Goal: Feedback & Contribution: Submit feedback/report problem

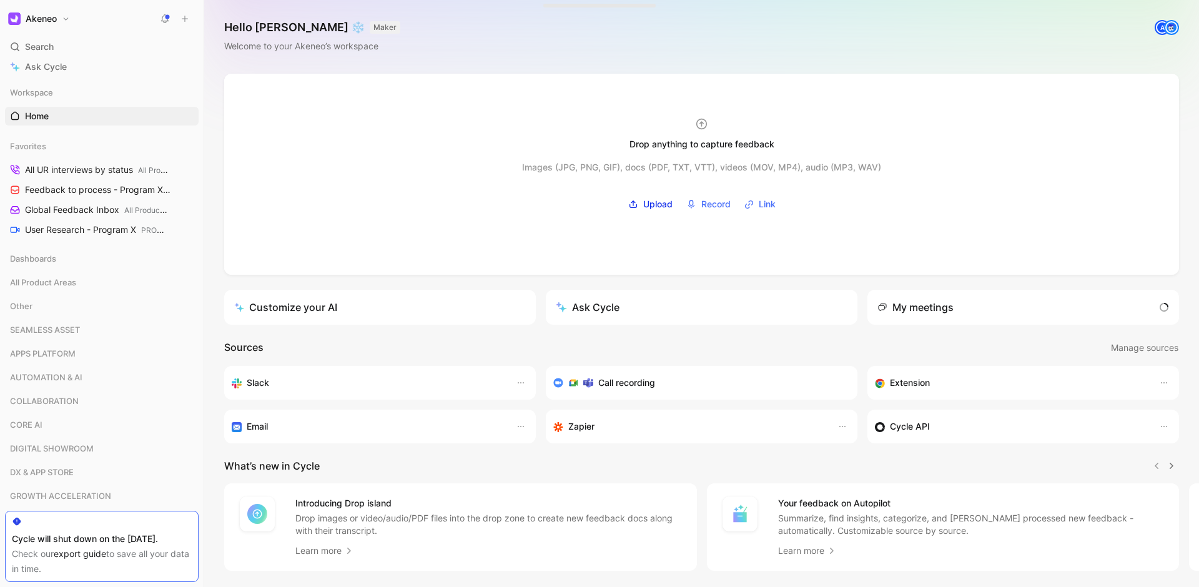
click at [1089, 31] on div "Hello [PERSON_NAME] ❄️ MAKER Welcome to your Akeneo’s workspace A" at bounding box center [701, 37] width 995 height 74
click at [187, 17] on icon at bounding box center [184, 18] width 9 height 9
click at [260, 21] on button "New feedback c" at bounding box center [269, 23] width 134 height 21
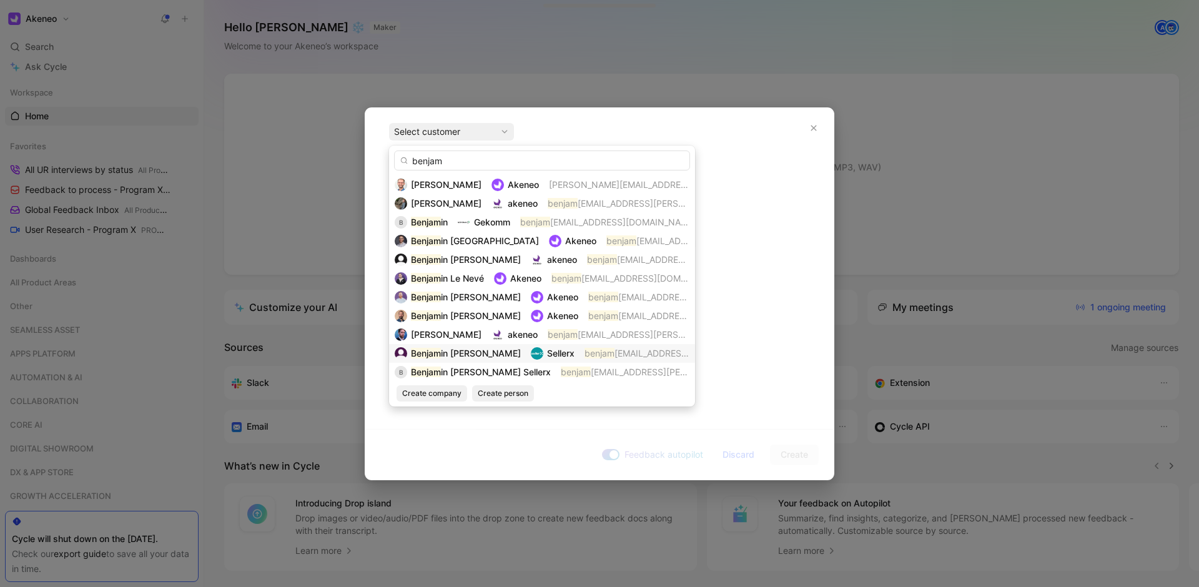
type input "benjam"
click at [479, 357] on span "in [PERSON_NAME]" at bounding box center [481, 353] width 80 height 11
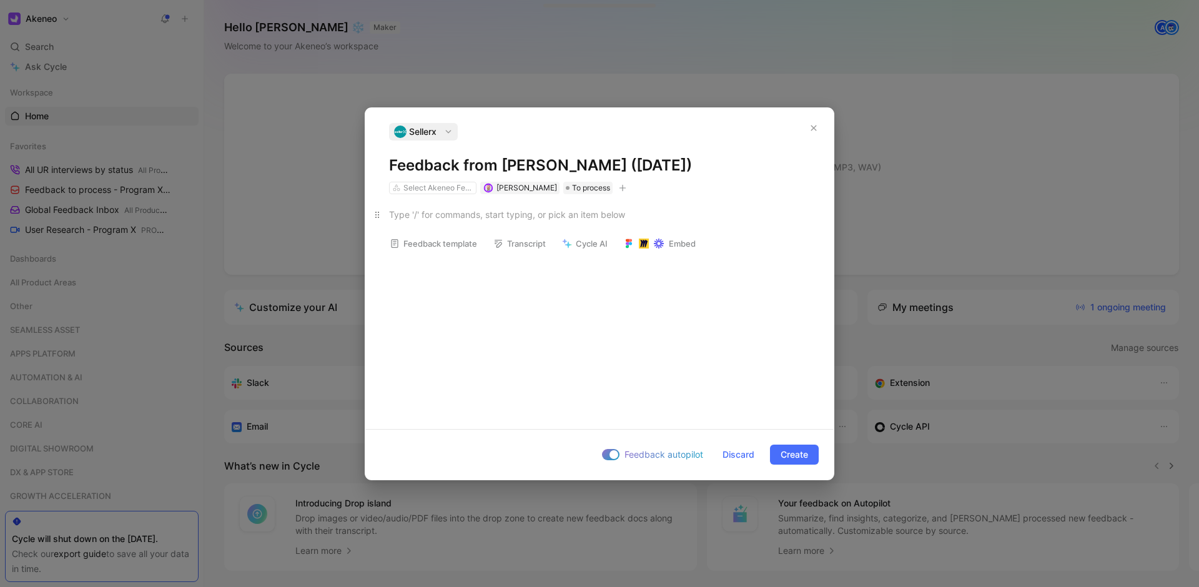
click at [455, 215] on div at bounding box center [599, 214] width 421 height 13
click at [440, 222] on p at bounding box center [599, 214] width 468 height 21
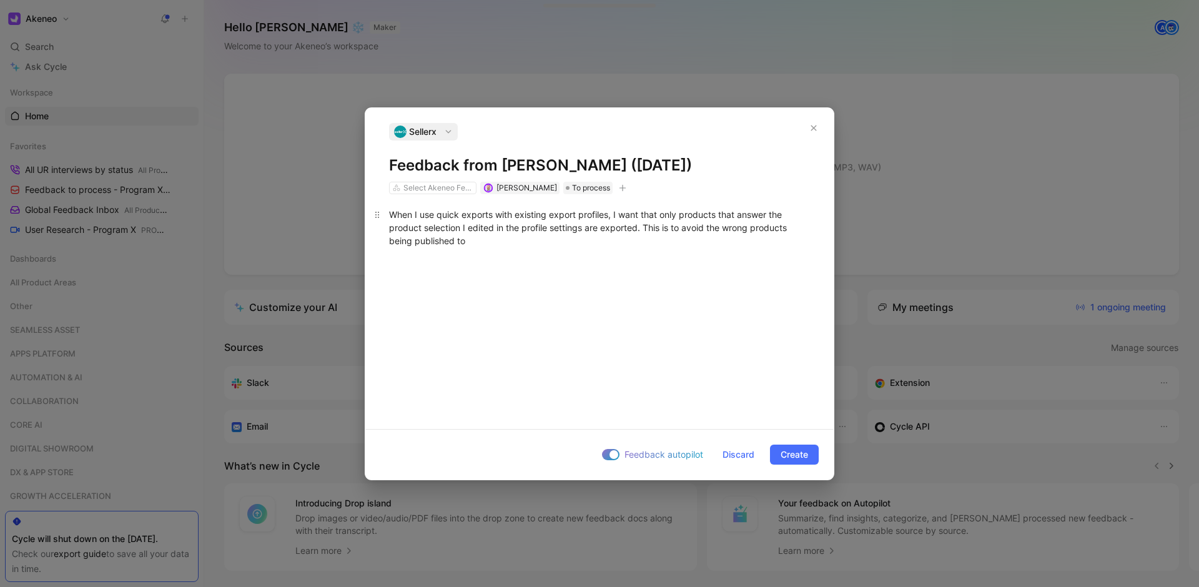
click at [561, 245] on div "When I use quick exports with existing export profiles, I want that only produc…" at bounding box center [599, 227] width 421 height 39
click at [585, 236] on div "When I use quick exports with existing export profiles, I want that only produc…" at bounding box center [599, 227] width 421 height 39
click at [598, 239] on div "When I use quick exports with existing export profiles, I want that only produc…" at bounding box center [599, 227] width 421 height 39
click at [437, 185] on div "Select Akeneo Features" at bounding box center [438, 188] width 70 height 12
type input "export"
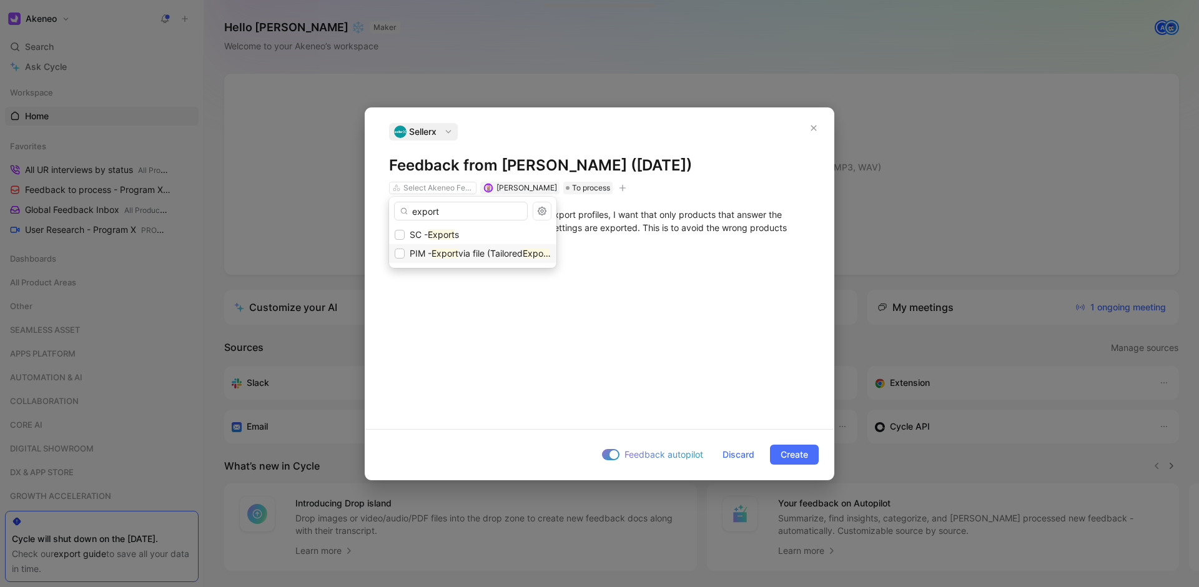
click at [484, 257] on span "via file (Tailored" at bounding box center [490, 253] width 64 height 11
click at [811, 455] on button "Create" at bounding box center [794, 455] width 49 height 20
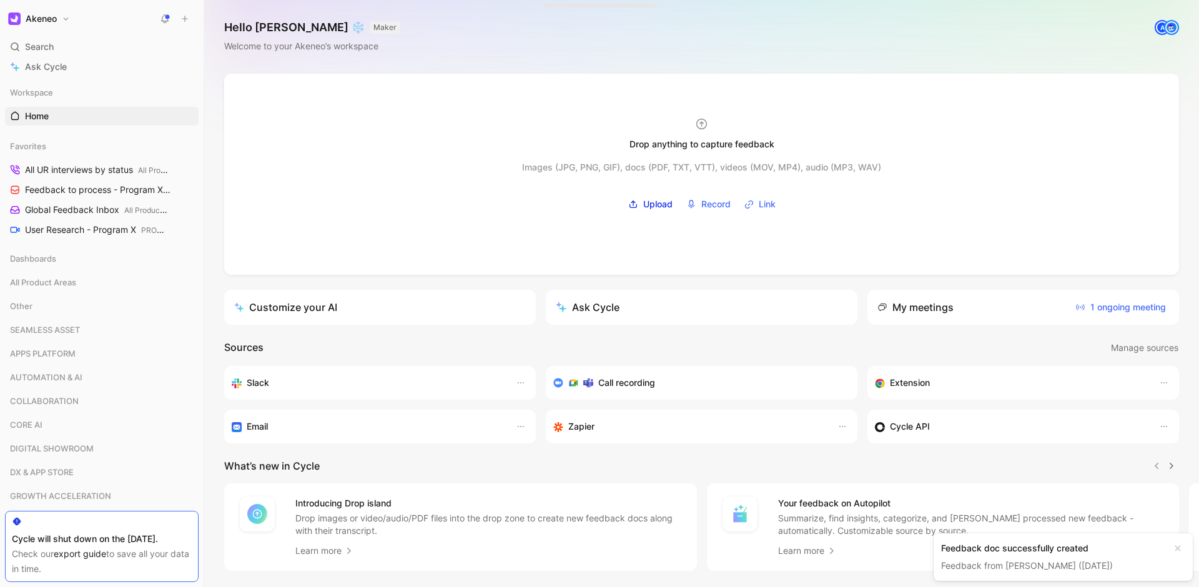
click at [992, 561] on link "Feedback from [PERSON_NAME] ([DATE])" at bounding box center [1027, 565] width 172 height 11
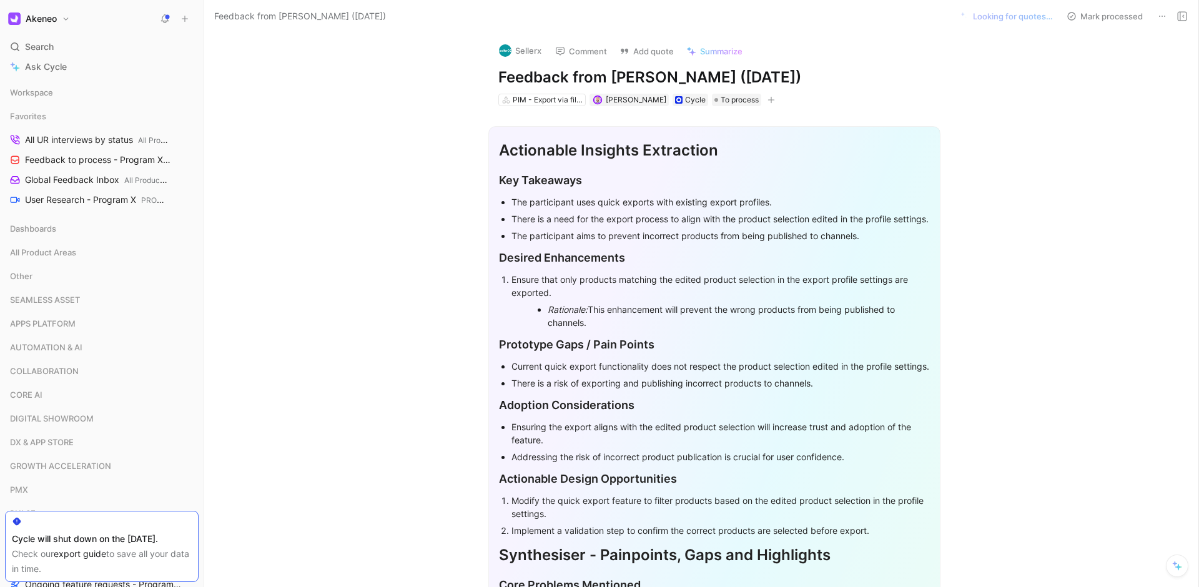
click at [599, 208] on div "The participant uses quick exports with existing export profiles." at bounding box center [720, 201] width 418 height 13
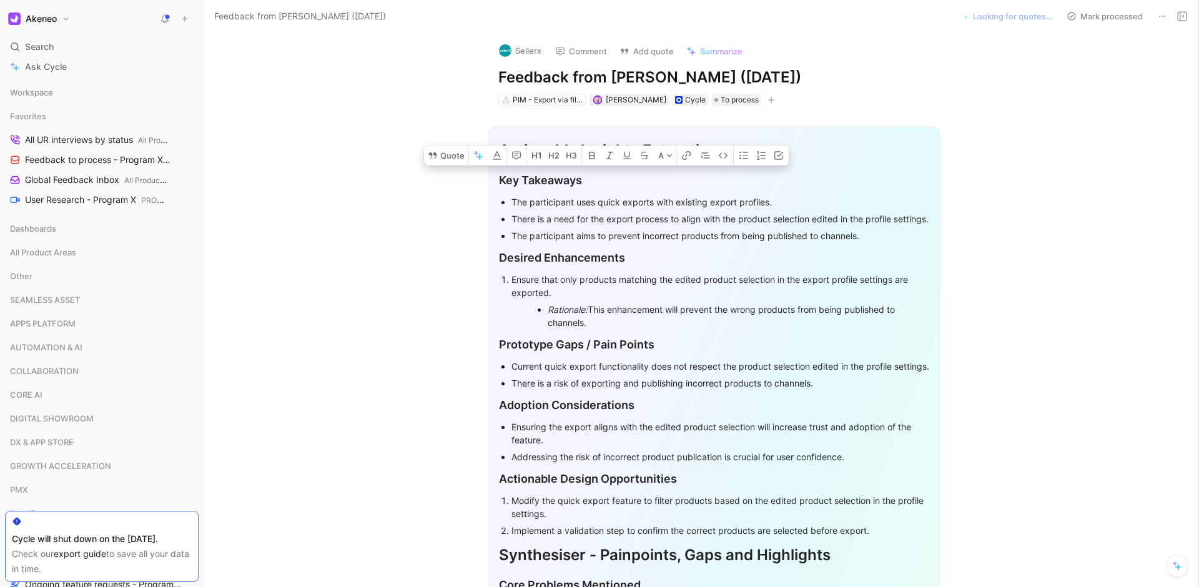
click at [630, 215] on div "There is a need for the export process to align with the product selection edit…" at bounding box center [720, 218] width 418 height 13
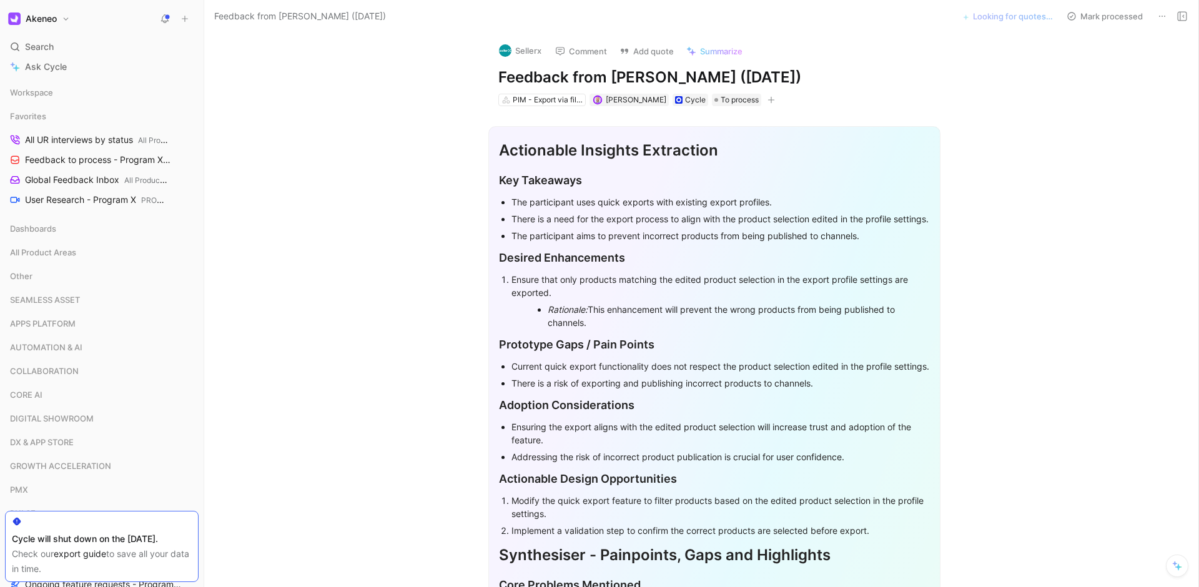
click at [630, 215] on div "There is a need for the export process to align with the product selection edit…" at bounding box center [720, 218] width 418 height 13
click at [683, 224] on div "There is a need for the export process to align with the product selection edit…" at bounding box center [720, 218] width 418 height 13
click at [683, 225] on div "There is a need for the export process to align with the product selection edit…" at bounding box center [720, 218] width 418 height 13
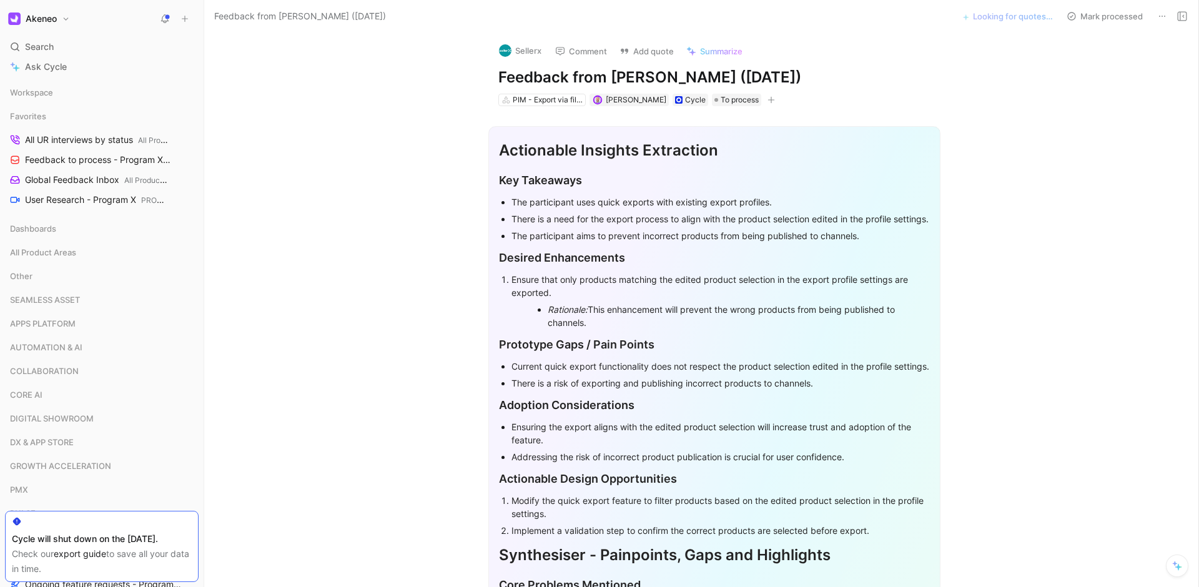
click at [683, 225] on div "There is a need for the export process to align with the product selection edit…" at bounding box center [720, 218] width 418 height 13
click at [728, 225] on div "There is a need for the export process to align with the product selection edit…" at bounding box center [720, 218] width 418 height 13
click at [688, 242] on div "The participant aims to prevent incorrect products from being published to chan…" at bounding box center [720, 235] width 418 height 13
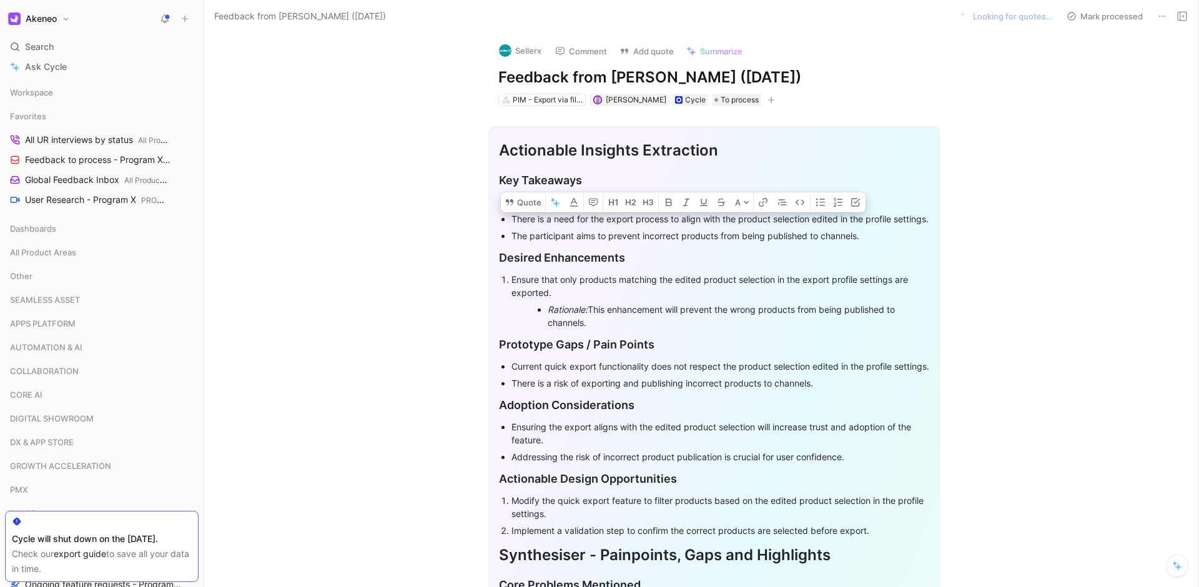
click at [736, 242] on div "The participant aims to prevent incorrect products from being published to chan…" at bounding box center [720, 235] width 418 height 13
click at [608, 175] on div "Key Takeaways" at bounding box center [714, 180] width 431 height 17
click at [612, 166] on h1 "Actionable Insights Extraction" at bounding box center [714, 150] width 431 height 32
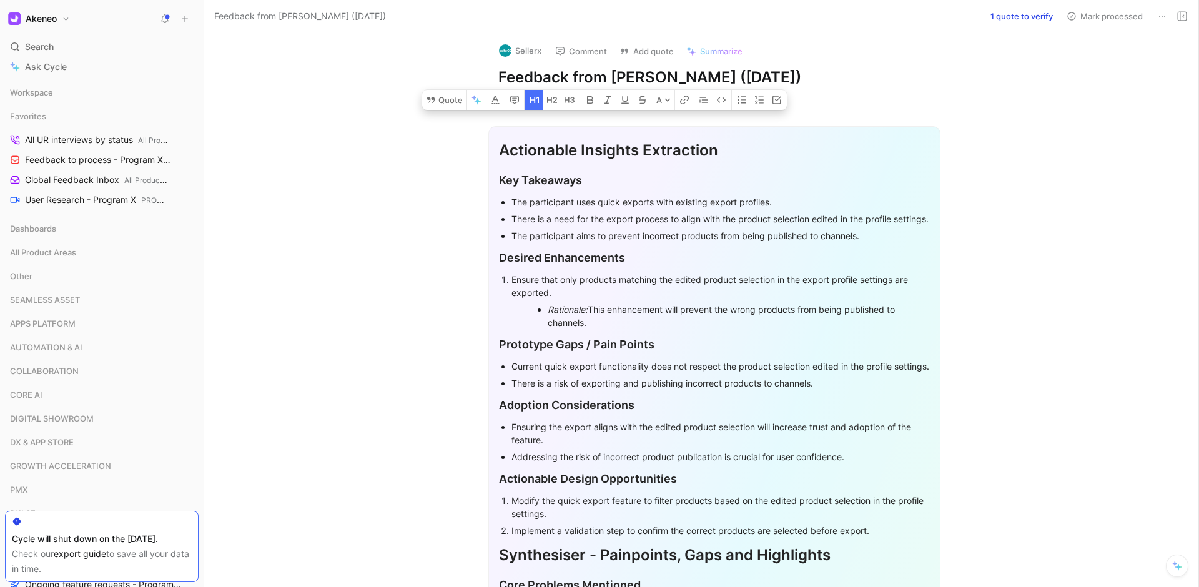
click at [595, 151] on div "Actionable Insights Extraction" at bounding box center [714, 150] width 431 height 22
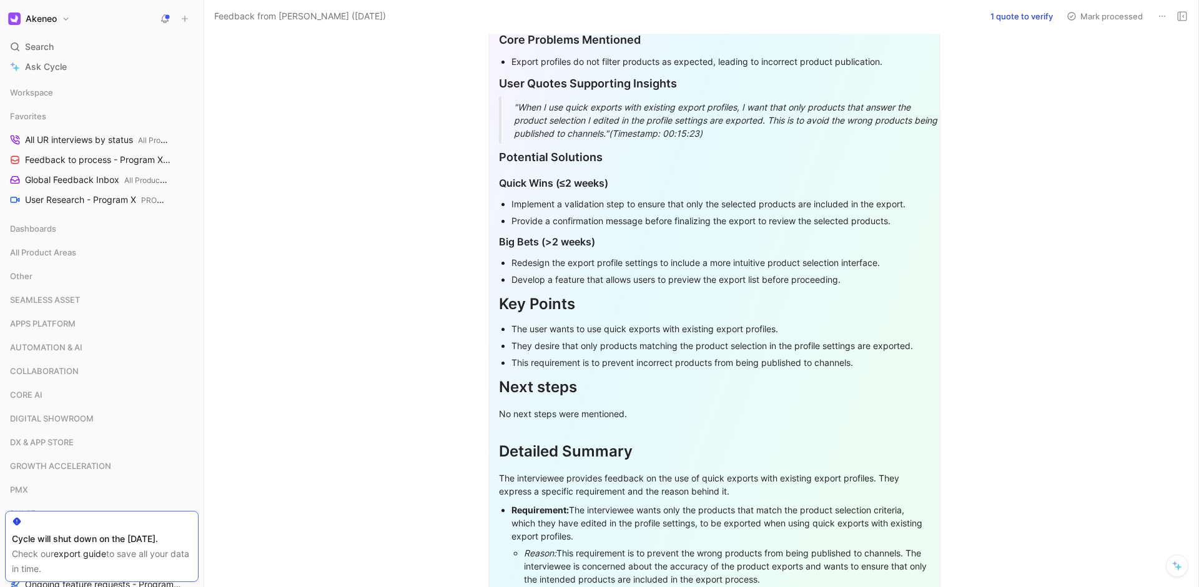
scroll to position [824, 0]
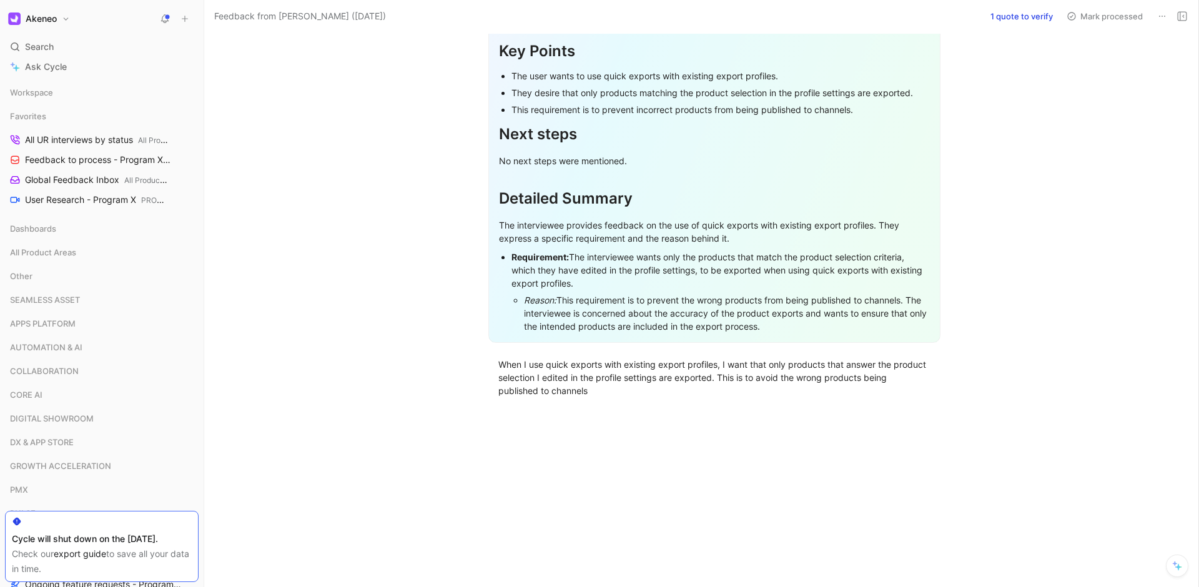
click at [736, 375] on div "When I use quick exports with existing export profiles, I want that only produc…" at bounding box center [714, 377] width 432 height 39
click at [737, 376] on div "When I use quick exports with existing export profiles, I want that only produc…" at bounding box center [714, 377] width 432 height 39
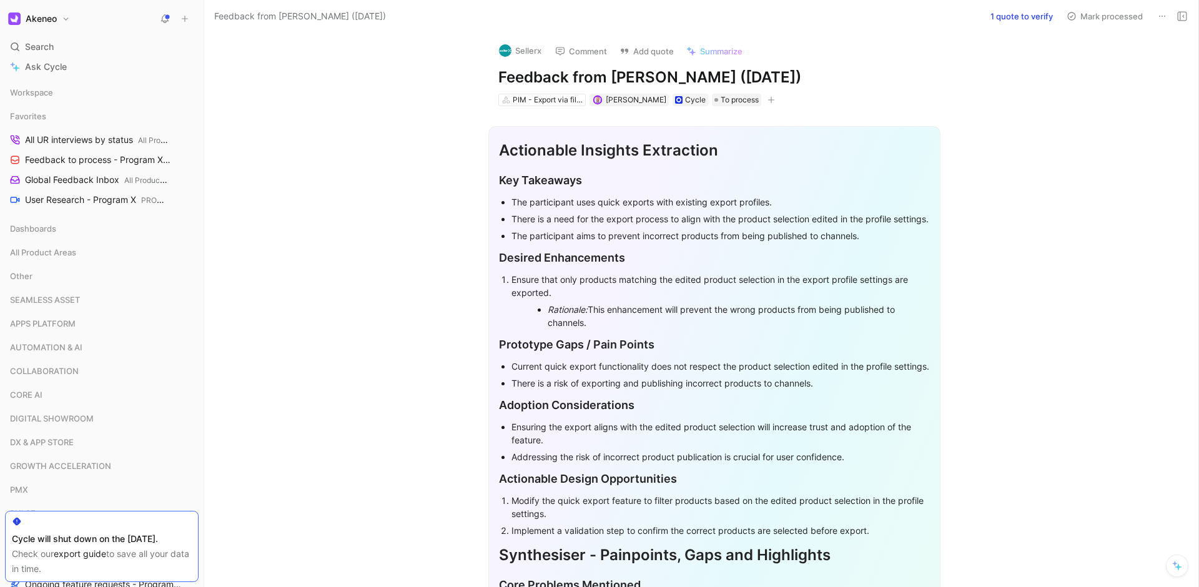
click at [1022, 16] on button "1 quote to verify" at bounding box center [1022, 15] width 74 height 17
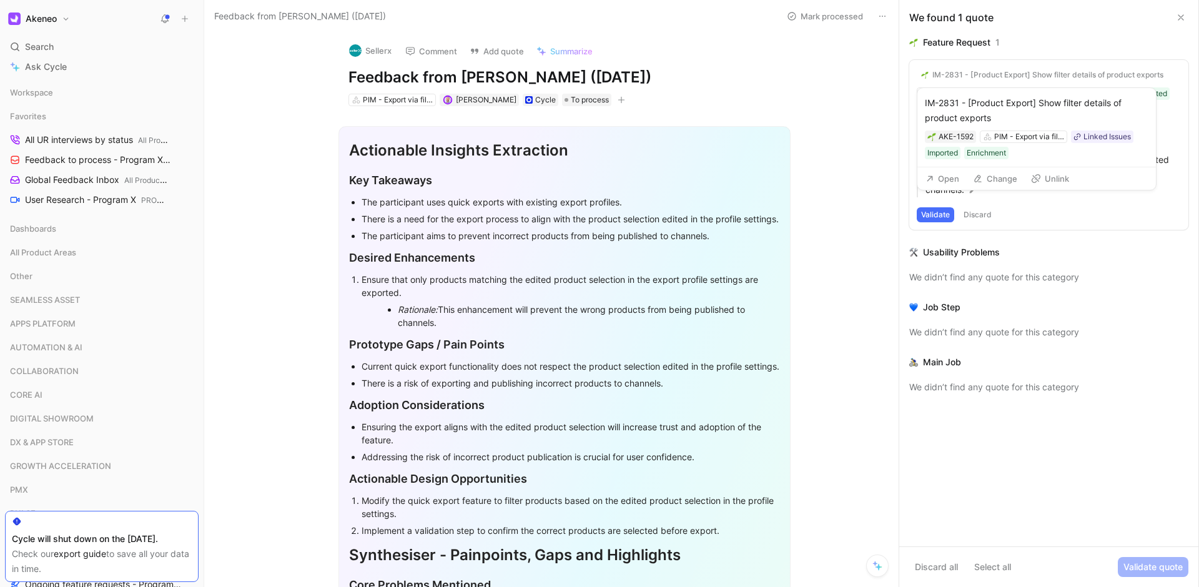
click at [1003, 174] on button "Change" at bounding box center [995, 178] width 56 height 17
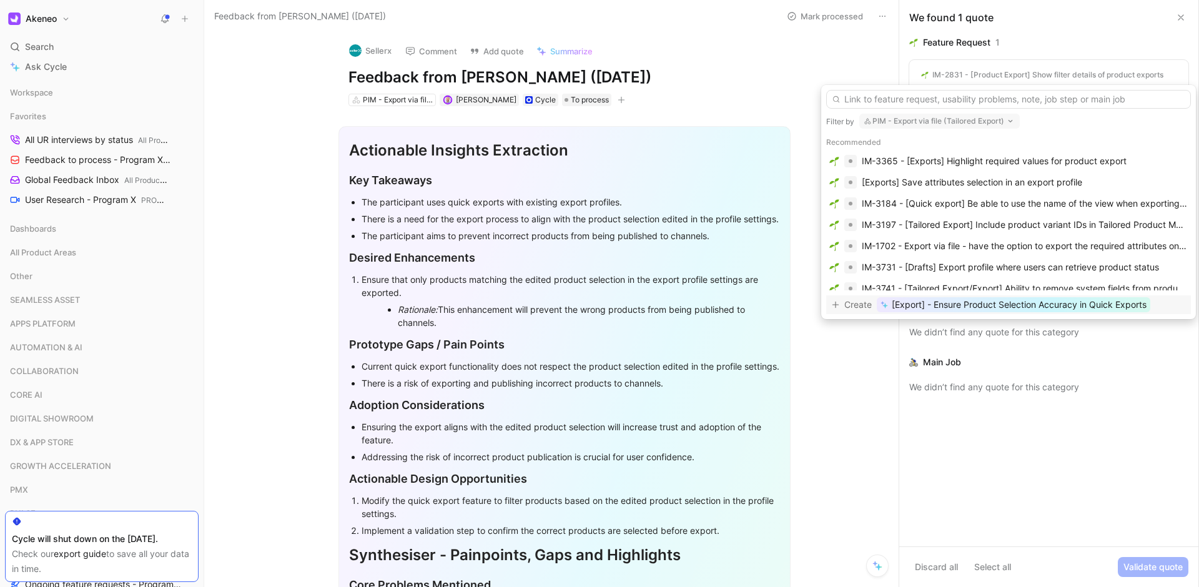
click at [932, 99] on input "text" at bounding box center [1008, 99] width 365 height 19
click at [959, 308] on span "[Export] - Ensure Product Selection Accuracy in Quick Exports" at bounding box center [1019, 304] width 255 height 15
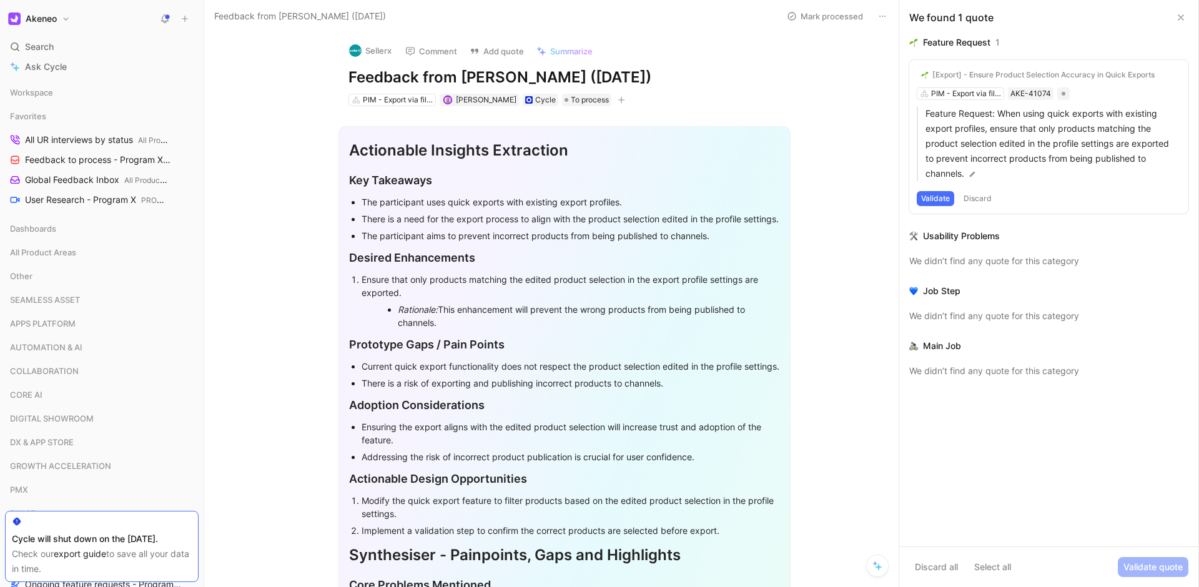
click at [932, 199] on button "Validate" at bounding box center [935, 198] width 37 height 15
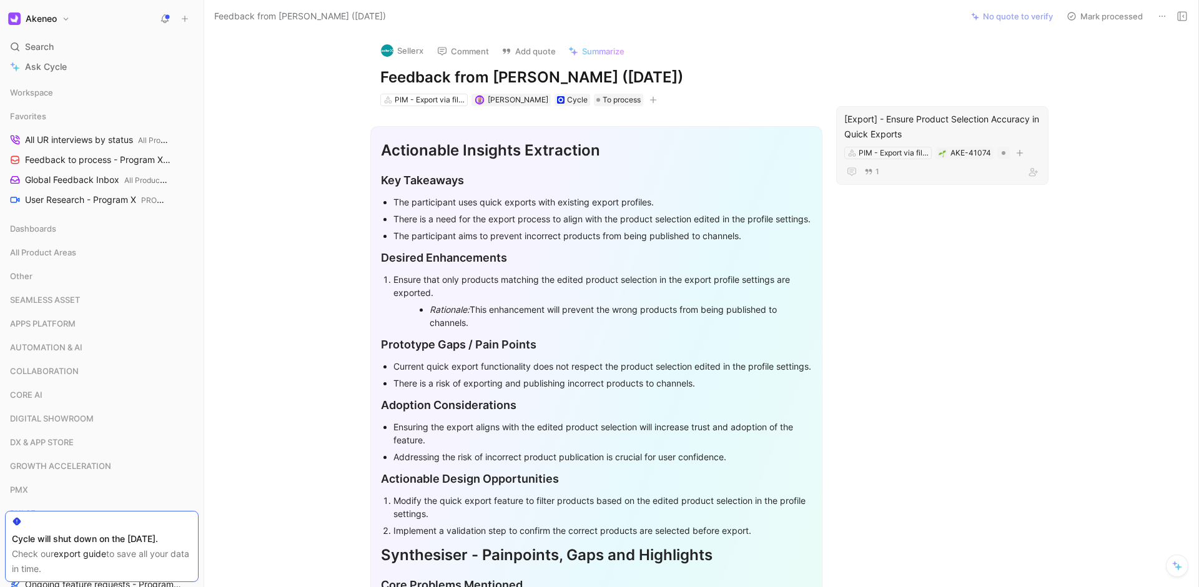
click at [962, 116] on div "[Export] - Ensure Product Selection Accuracy in Quick Exports" at bounding box center [942, 127] width 196 height 30
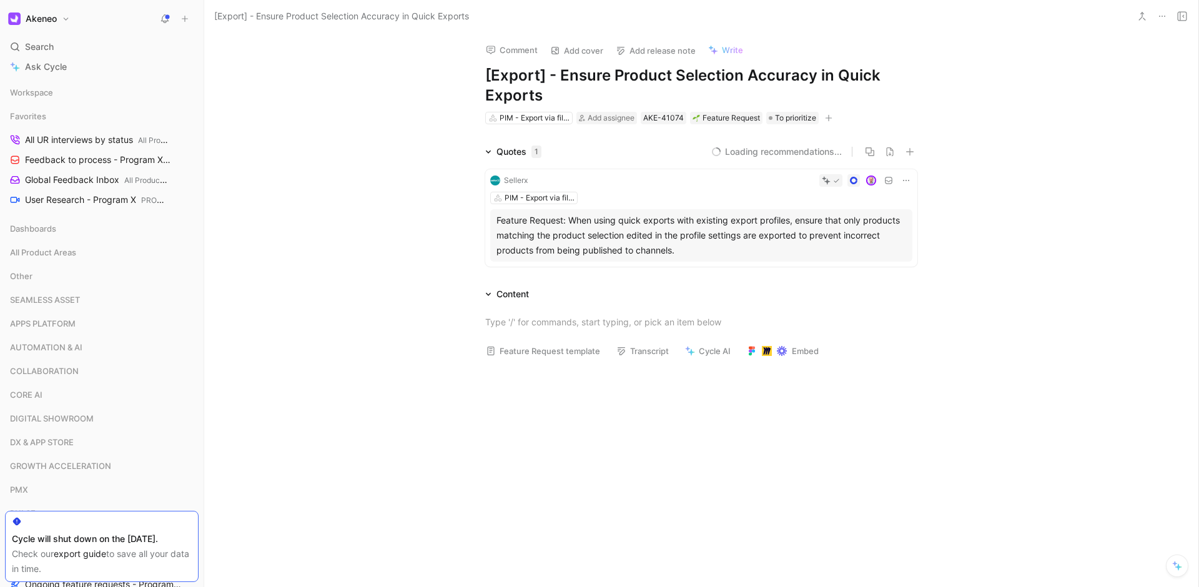
click at [556, 76] on h1 "[Export] - Ensure Product Selection Accuracy in Quick Exports" at bounding box center [701, 86] width 432 height 40
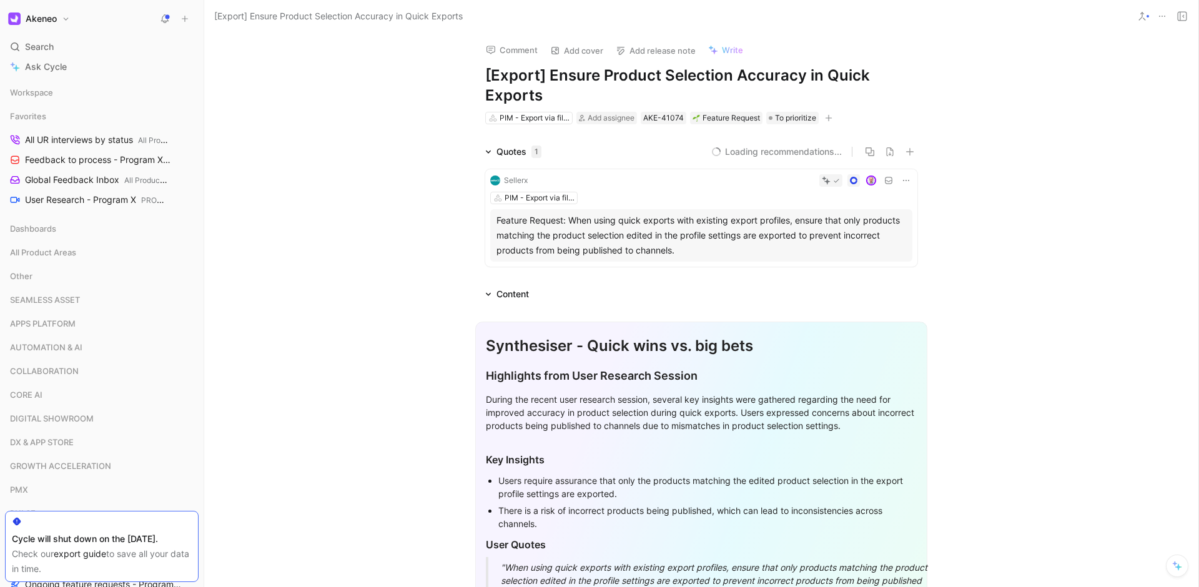
click at [594, 91] on h1 "[Export] Ensure Product Selection Accuracy in Quick Exports" at bounding box center [701, 86] width 432 height 40
click at [348, 166] on div "Quotes 1 9 recommended quotes Sellerx PIM - Export via file (Tailored Export) F…" at bounding box center [701, 207] width 994 height 127
click at [416, 175] on div "Quotes 1 9 recommended quotes Sellerx PIM - Export via file (Tailored Export) F…" at bounding box center [701, 207] width 994 height 127
click at [433, 238] on div "Quotes 1 9 recommended quotes Sellerx PIM - Export via file (Tailored Export) F…" at bounding box center [701, 207] width 994 height 127
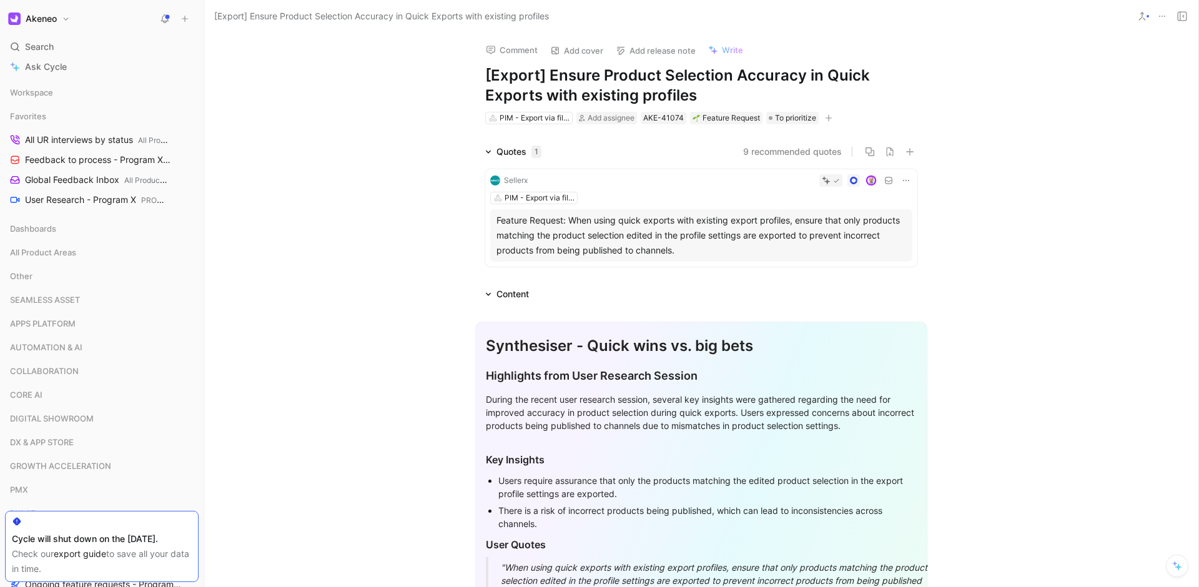
click at [439, 69] on div "Comment Add cover Add release note Write [Export] Ensure Product Selection Accu…" at bounding box center [701, 309] width 994 height 555
click at [480, 82] on div "Comment Add cover Add release note Write [Export] Ensure Product Selection Accu…" at bounding box center [702, 78] width 480 height 93
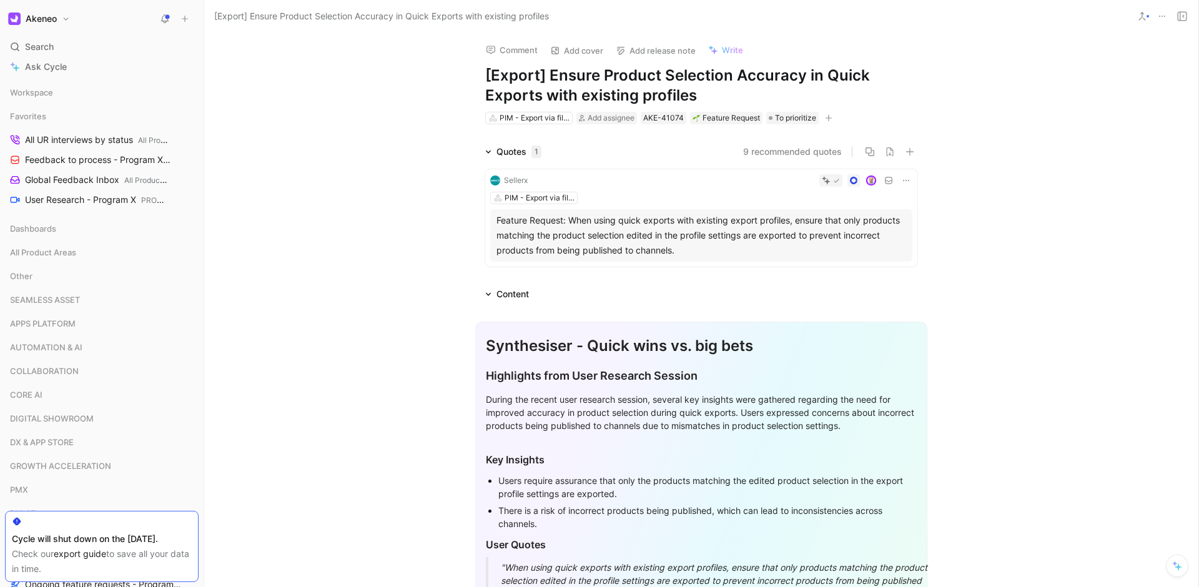
click at [480, 82] on div "Comment Add cover Add release note Write [Export] Ensure Product Selection Accu…" at bounding box center [702, 78] width 480 height 93
click at [471, 89] on div "Comment Add cover Add release note Write [Export] Ensure Product Selection Accu…" at bounding box center [702, 78] width 480 height 93
drag, startPoint x: 480, startPoint y: 80, endPoint x: 719, endPoint y: 96, distance: 239.7
click at [719, 96] on div "Comment Add cover Add release note Write [Export] Ensure Product Selection Accu…" at bounding box center [702, 78] width 480 height 93
drag, startPoint x: 719, startPoint y: 96, endPoint x: 437, endPoint y: 89, distance: 282.4
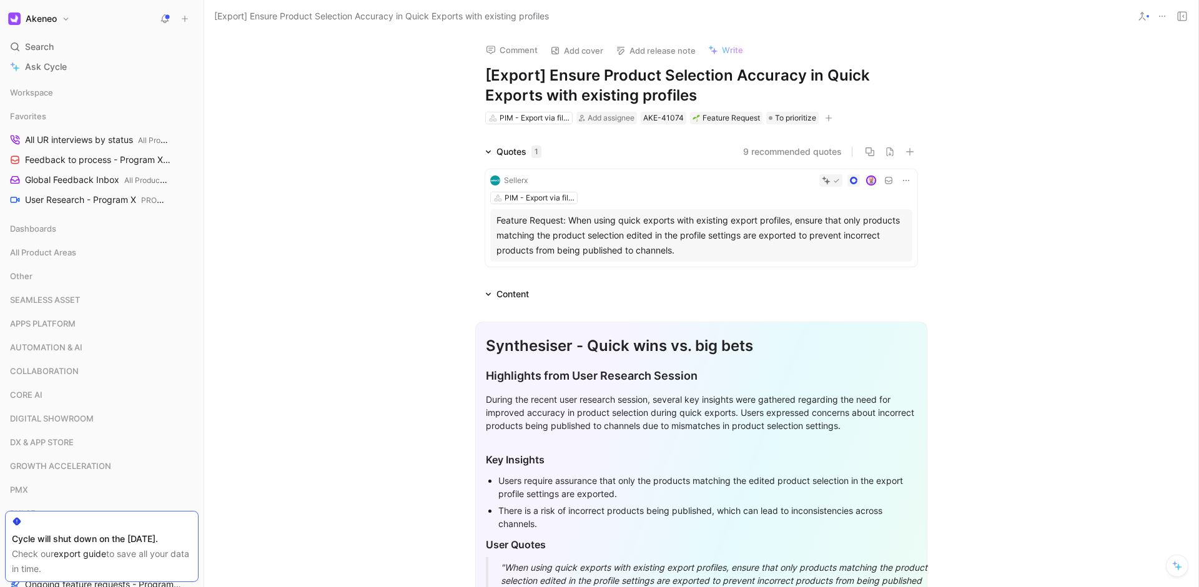
click at [437, 89] on div "Comment Add cover Add release note Write [Export] Ensure Product Selection Accu…" at bounding box center [701, 309] width 994 height 555
click at [445, 86] on div "Comment Add cover Add release note Write [Export] Ensure Product Selection Accu…" at bounding box center [701, 309] width 994 height 555
click at [327, 255] on div "Quotes 1 9 recommended quotes Sellerx PIM - Export via file (Tailored Export) F…" at bounding box center [701, 207] width 994 height 127
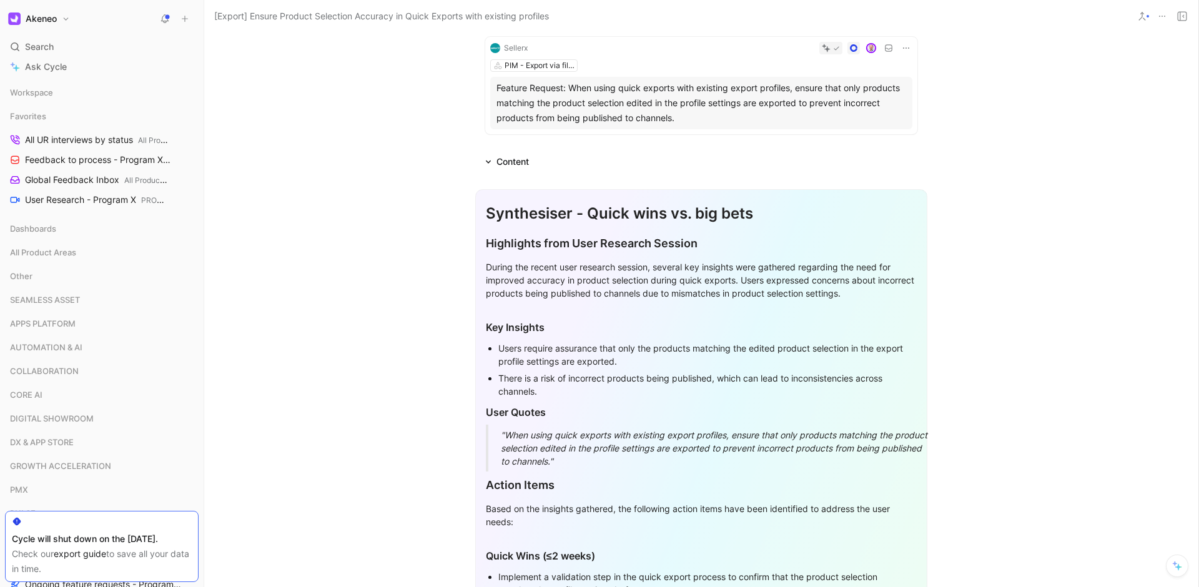
scroll to position [231, 0]
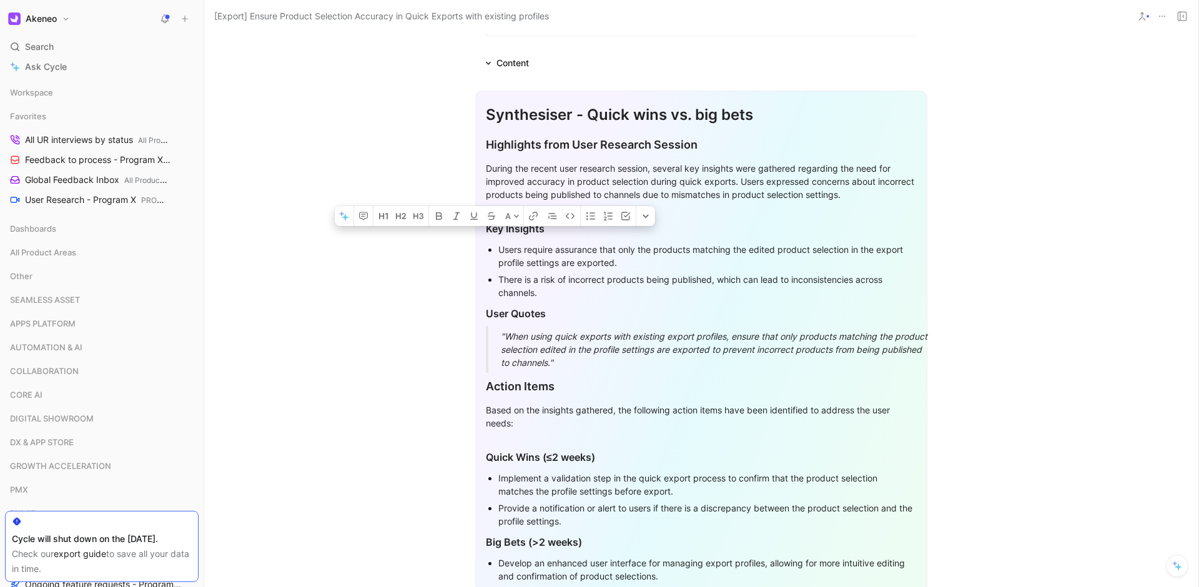
drag, startPoint x: 498, startPoint y: 272, endPoint x: 1059, endPoint y: 514, distance: 610.1
click at [1059, 514] on section "Synthesiser - Quick wins vs. big bets Highlights from User Research Session Dur…" at bounding box center [701, 384] width 994 height 606
click at [1059, 513] on section "Synthesiser - Quick wins vs. big bets Highlights from User Research Session Dur…" at bounding box center [701, 384] width 994 height 606
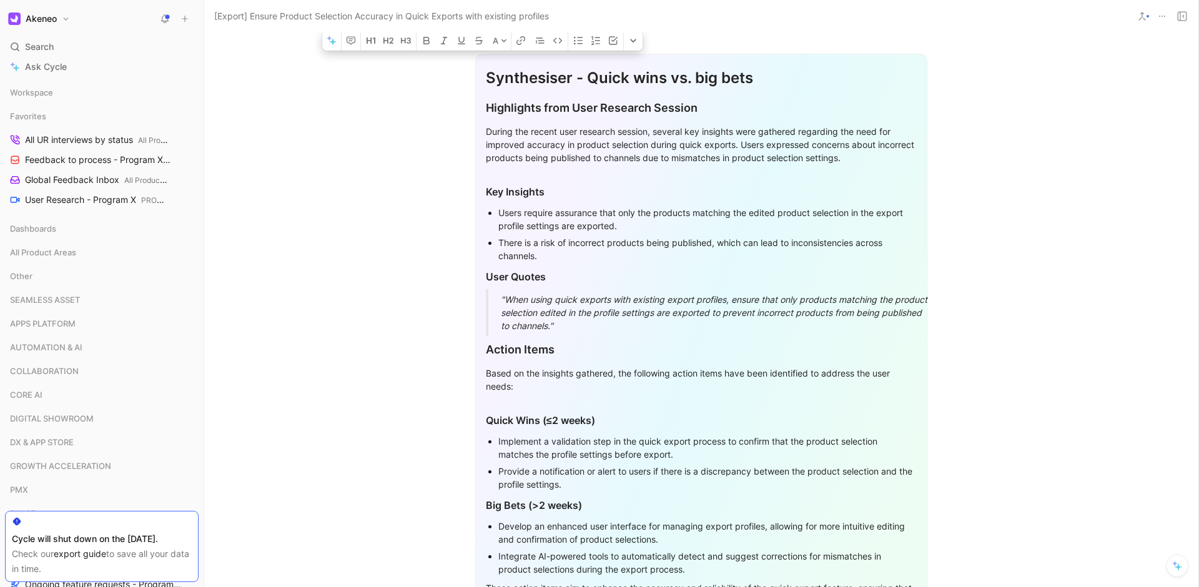
scroll to position [650, 0]
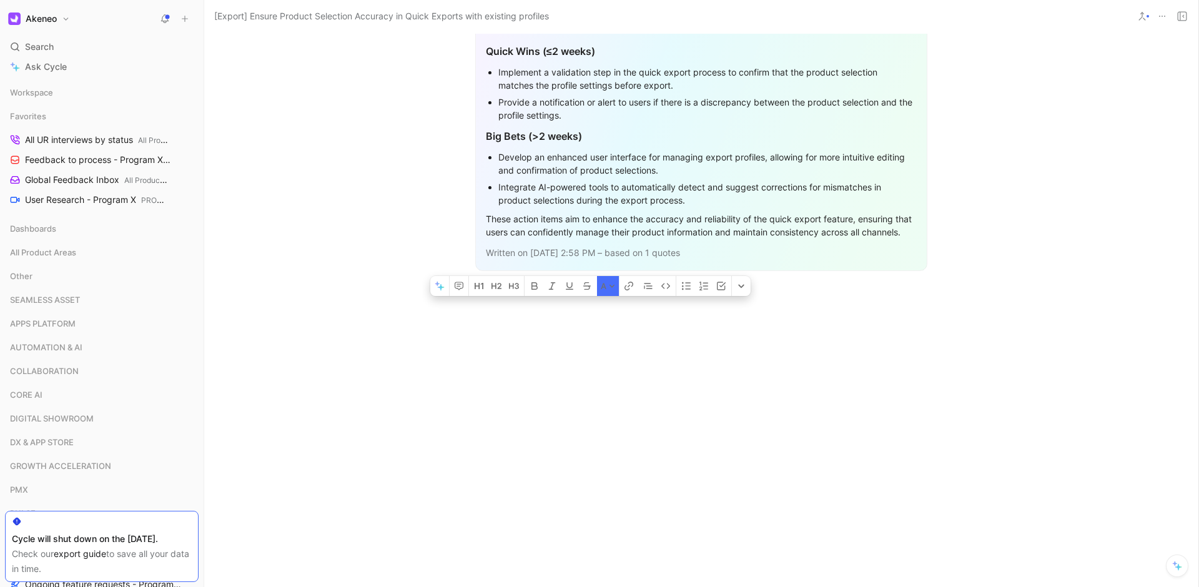
drag, startPoint x: 424, startPoint y: 354, endPoint x: 723, endPoint y: 397, distance: 302.2
click at [677, 408] on div "A Synthesiser - Quick wins vs. big bets Highlights from User Research Session D…" at bounding box center [701, 66] width 994 height 803
click at [733, 397] on div at bounding box center [701, 379] width 994 height 176
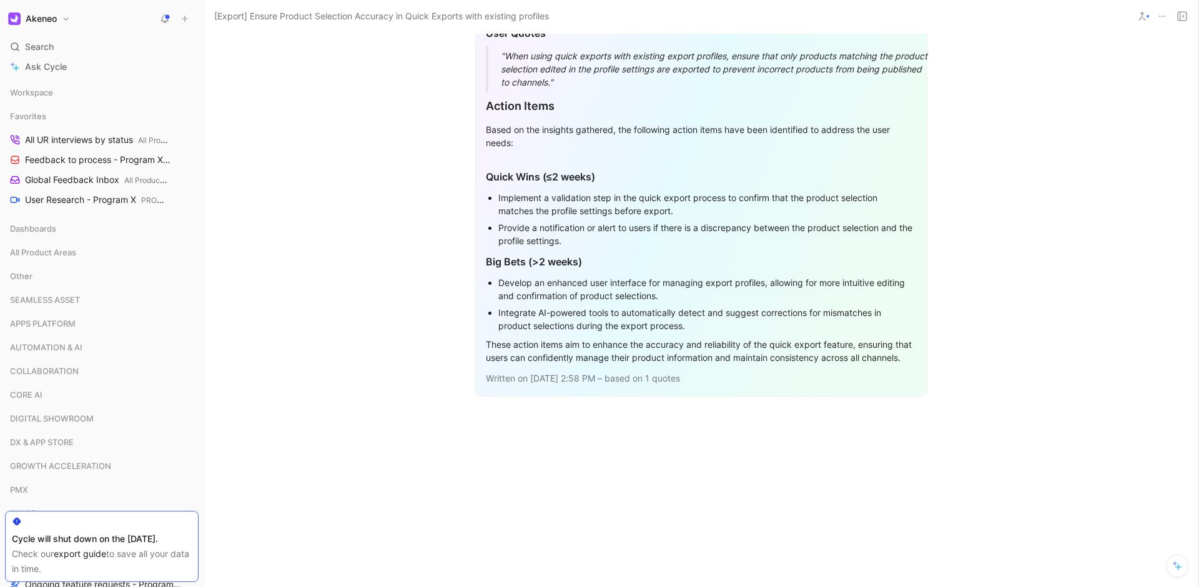
click at [762, 395] on div "Synthesiser - Quick wins vs. big bets Highlights from User Research Session Dur…" at bounding box center [701, 191] width 994 height 803
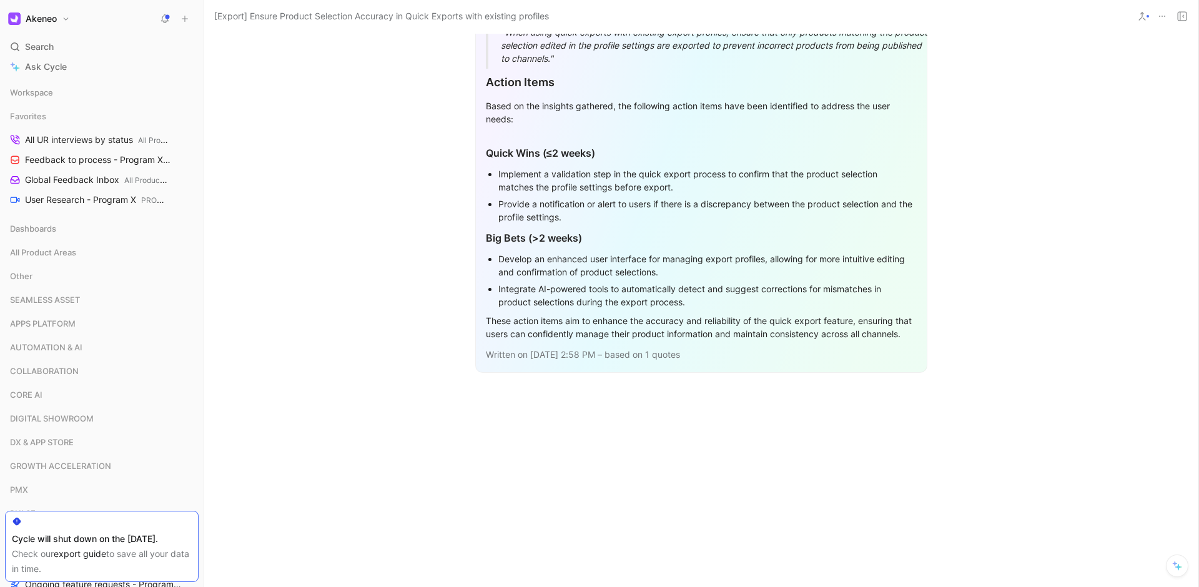
click at [732, 418] on div at bounding box center [701, 481] width 994 height 176
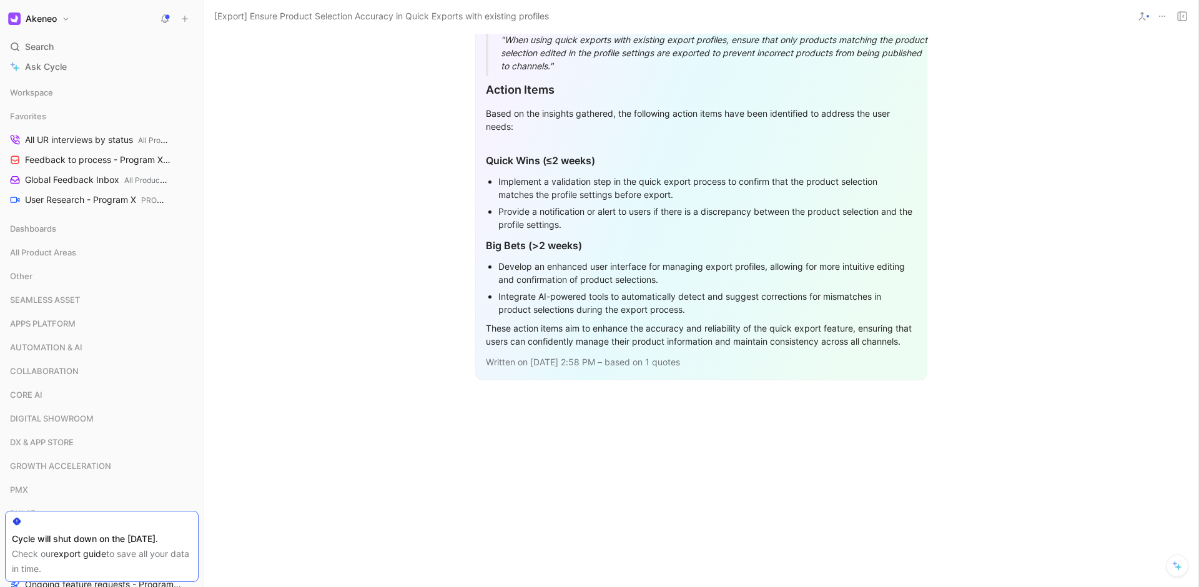
click at [653, 365] on p "Written on [DATE] 2:58 PM – based on 1 quotes" at bounding box center [701, 362] width 431 height 21
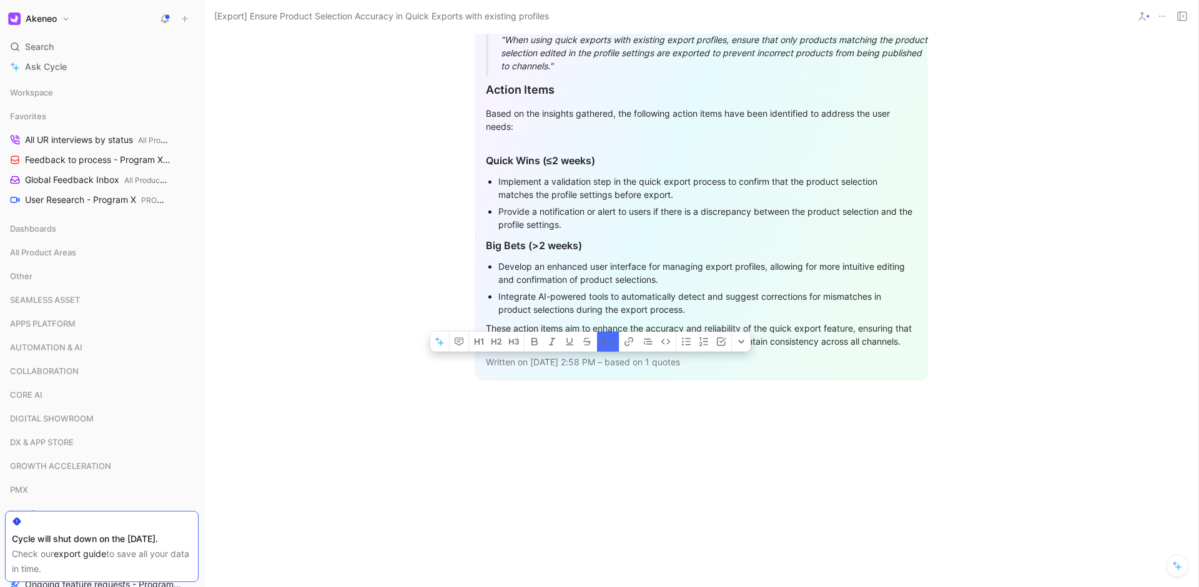
click at [653, 365] on p "Written on [DATE] 2:58 PM – based on 1 quotes" at bounding box center [701, 362] width 431 height 21
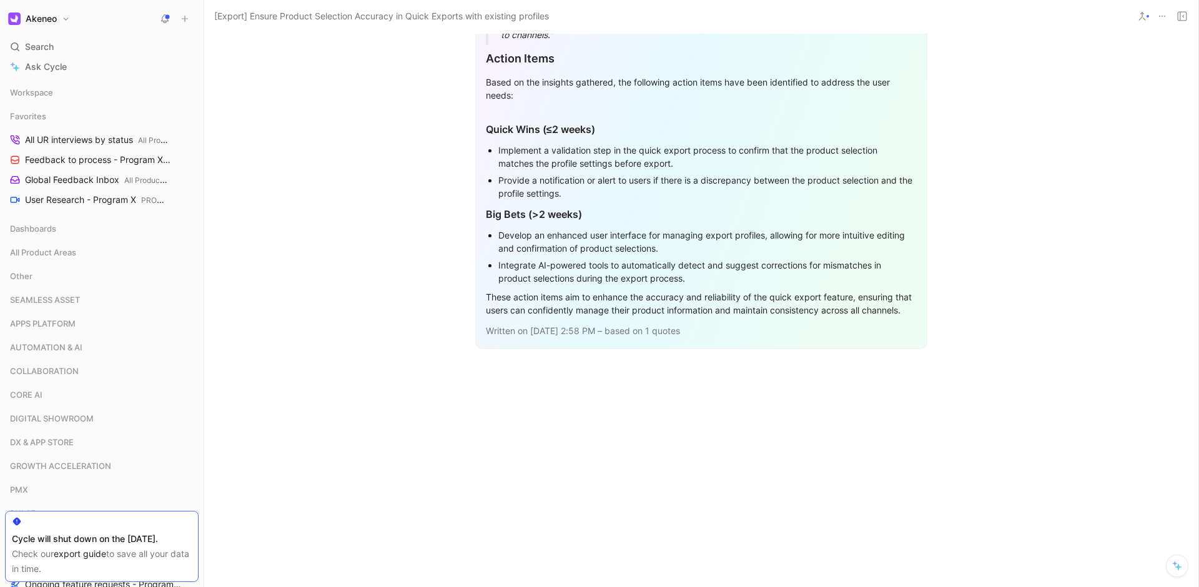
click at [606, 458] on div at bounding box center [701, 457] width 994 height 176
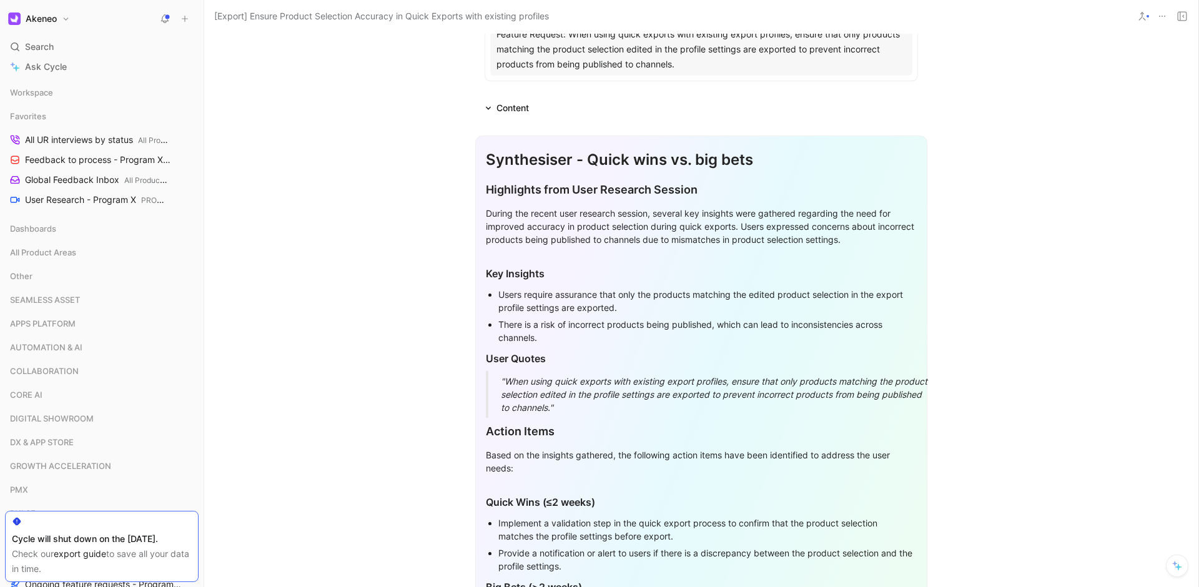
scroll to position [0, 0]
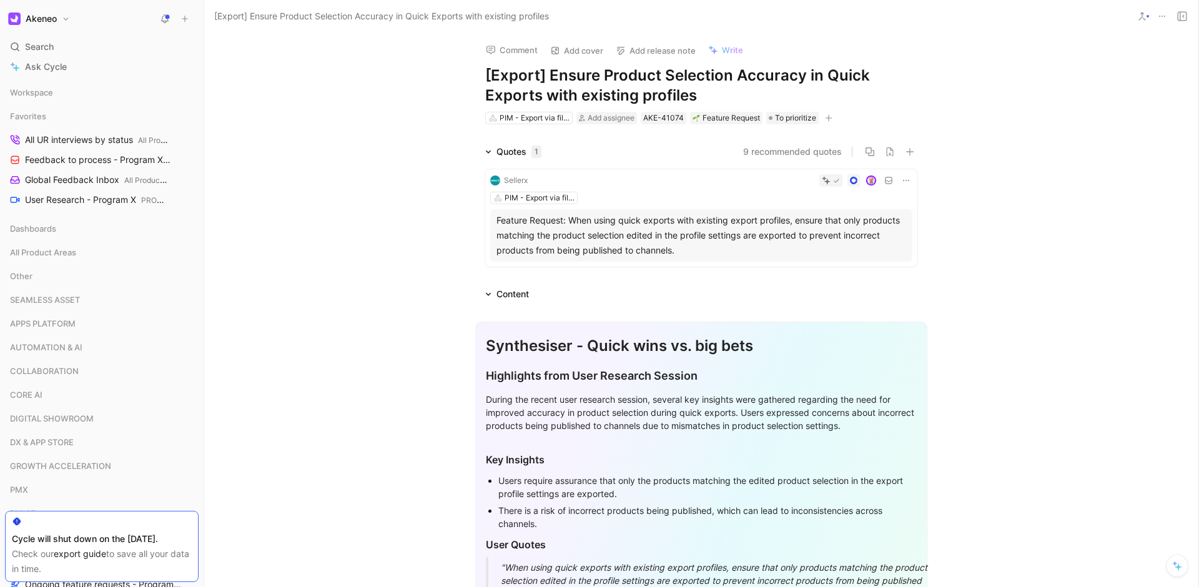
click at [1062, 149] on div "Quotes 1 9 recommended quotes Sellerx PIM - Export via file (Tailored Export) F…" at bounding box center [701, 207] width 994 height 127
